Goal: Check status: Check status

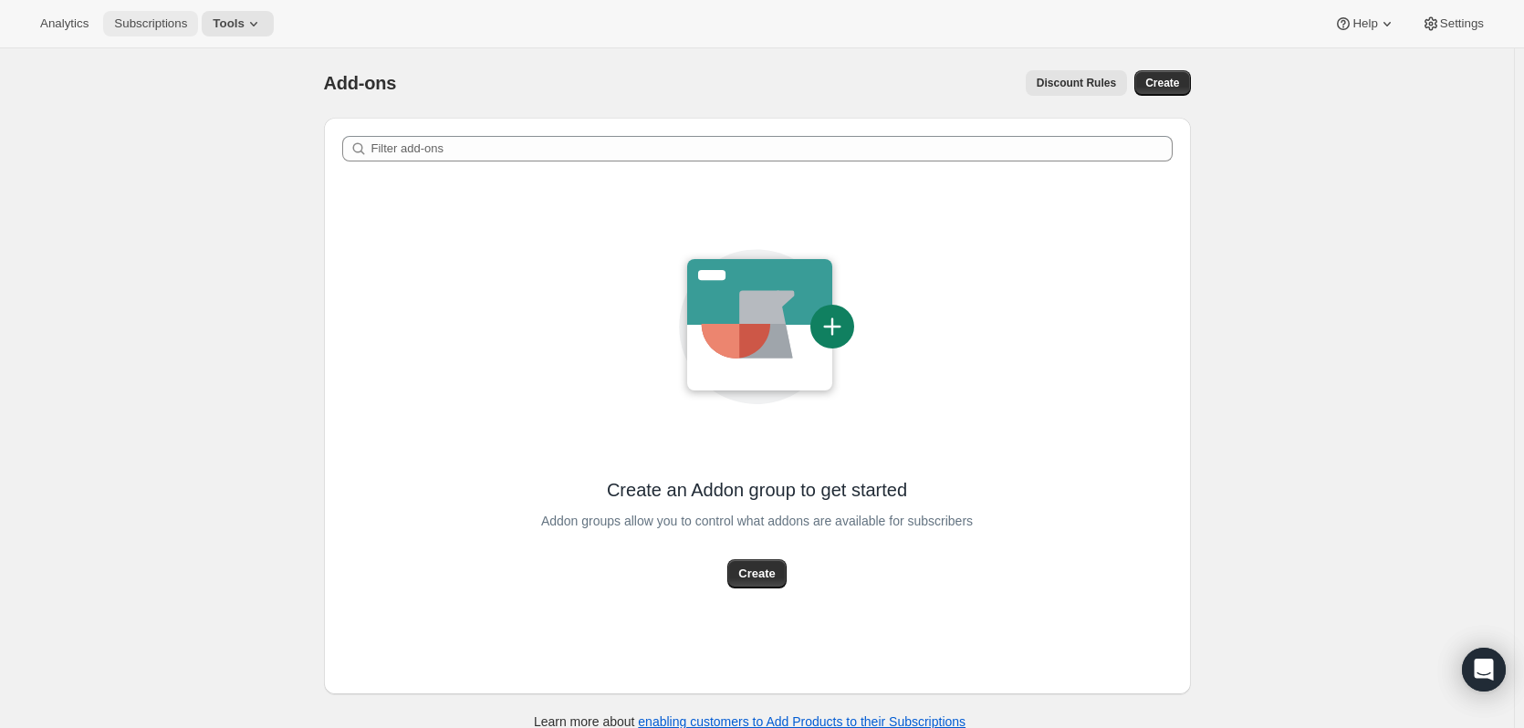
scroll to position [48, 0]
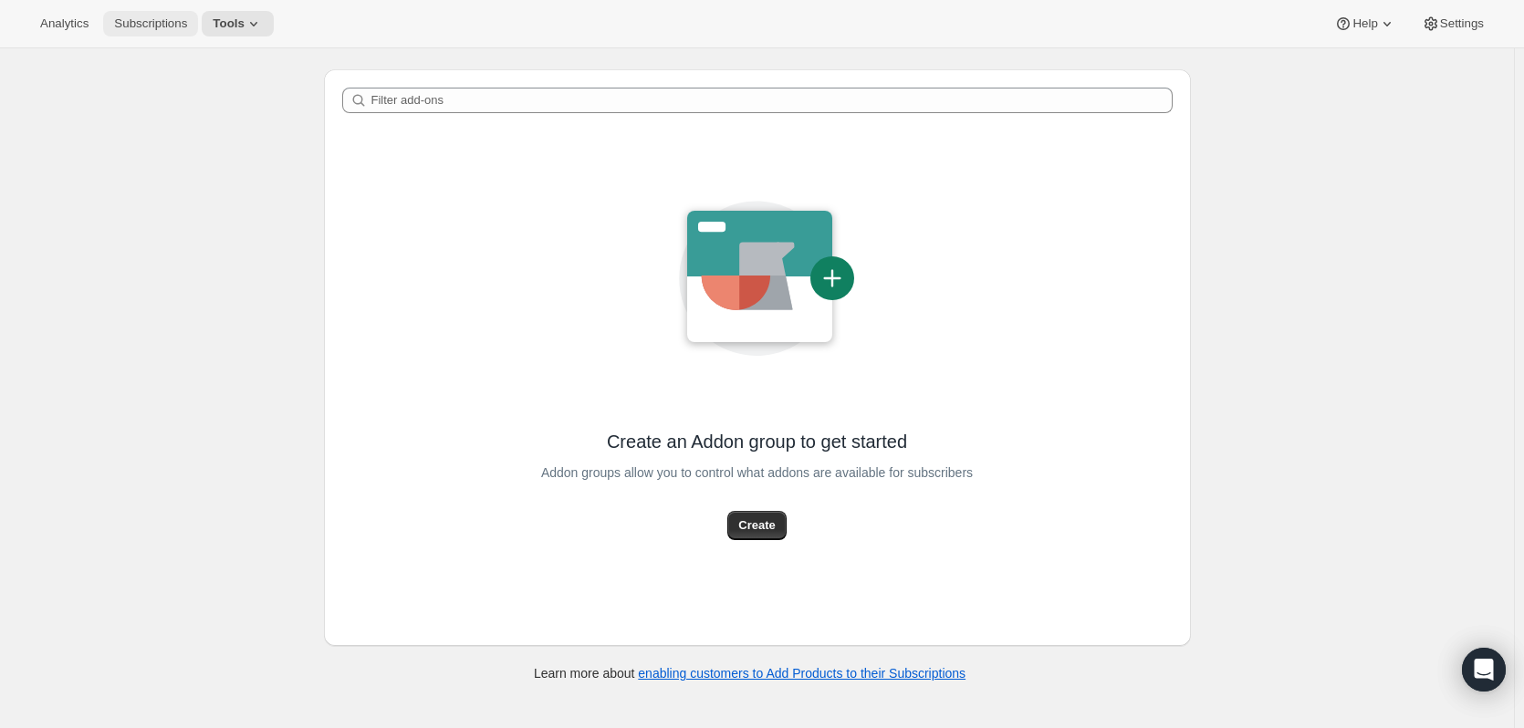
click at [124, 22] on span "Subscriptions" at bounding box center [150, 23] width 73 height 15
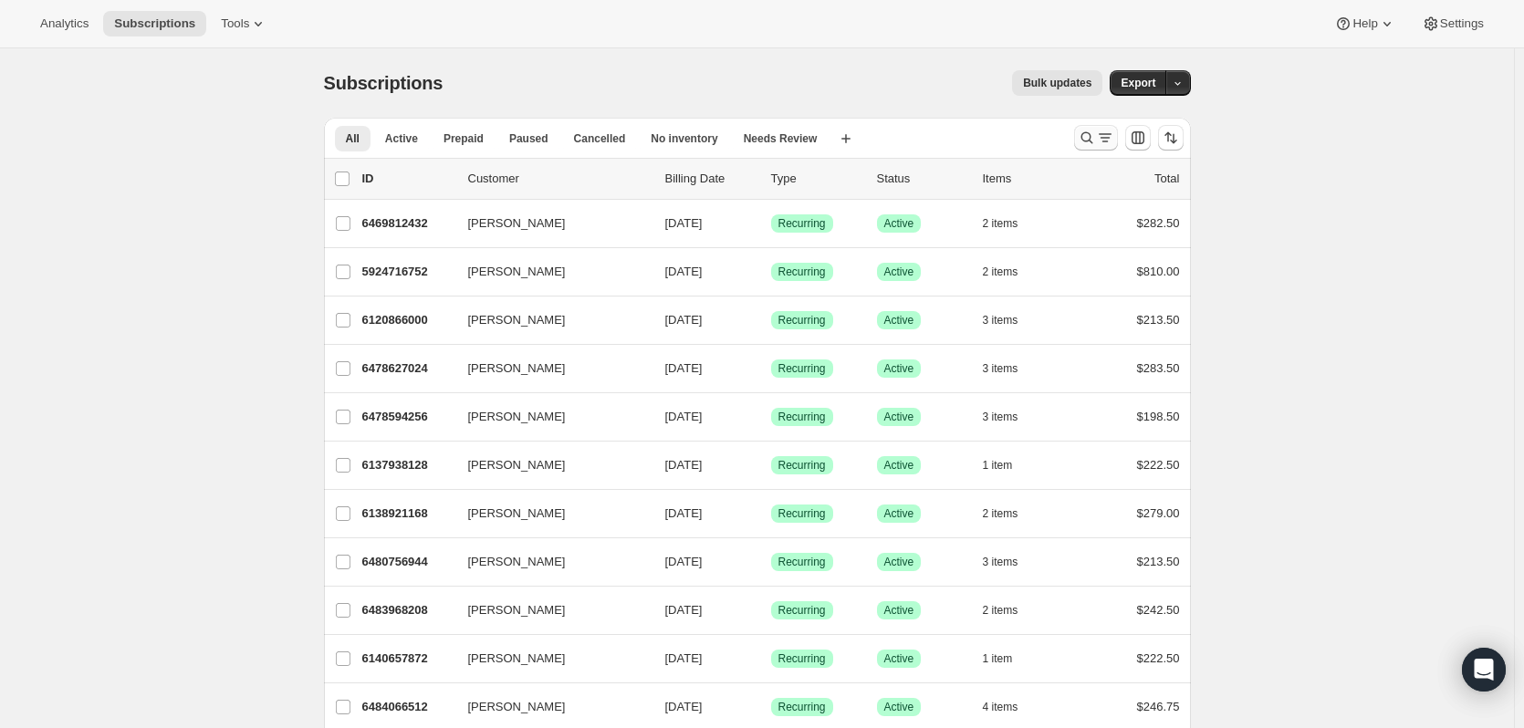
click at [1079, 136] on button "Search and filter results" at bounding box center [1096, 138] width 44 height 26
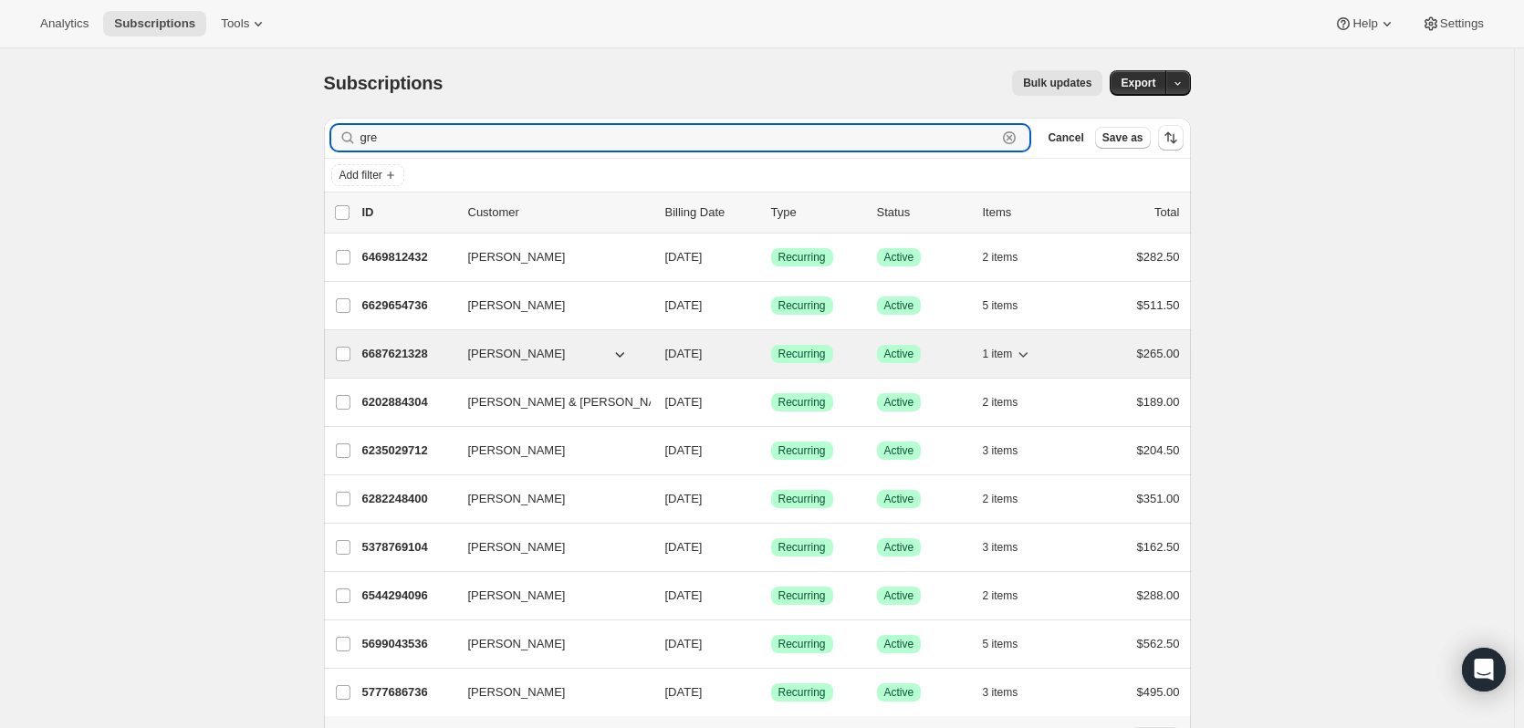
type input "gre"
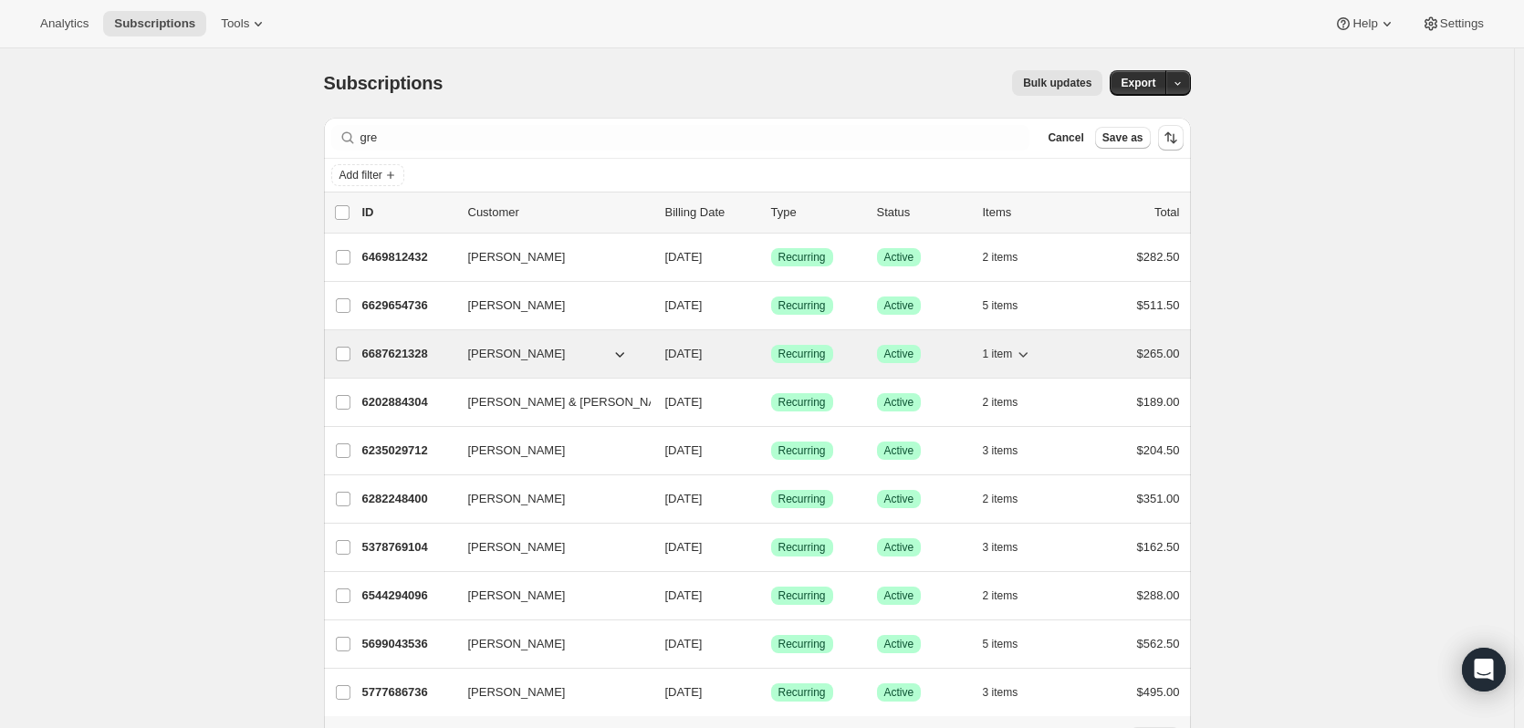
click at [399, 342] on div "6687621328 [PERSON_NAME] [DATE] Success Recurring Success Active 1 item $265.00" at bounding box center [771, 354] width 818 height 26
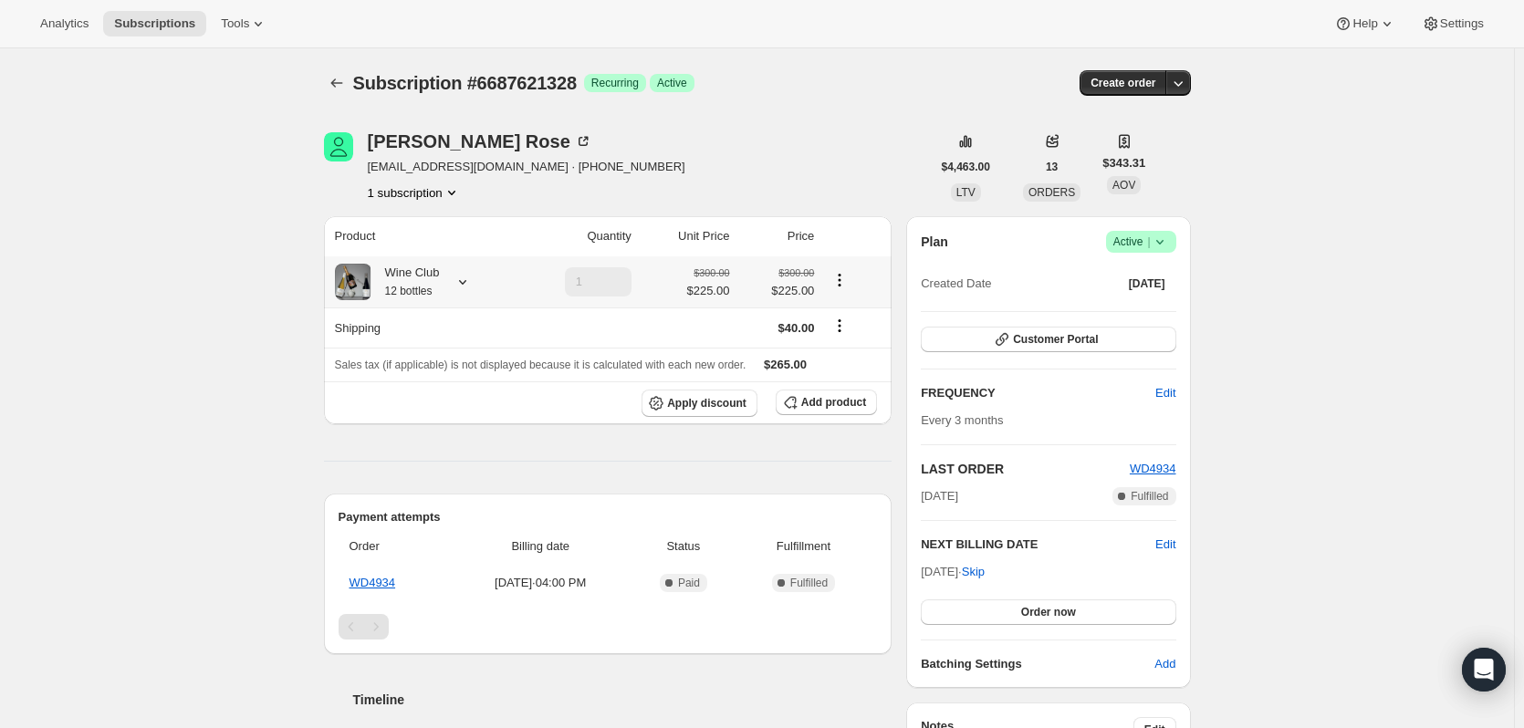
click at [469, 280] on icon at bounding box center [463, 282] width 18 height 18
click at [148, 499] on div "Subscription #6687621328. This page is ready Subscription #6687621328 Success R…" at bounding box center [757, 666] width 1514 height 1236
click at [388, 134] on div "[PERSON_NAME]" at bounding box center [480, 141] width 225 height 18
